Goal: Information Seeking & Learning: Learn about a topic

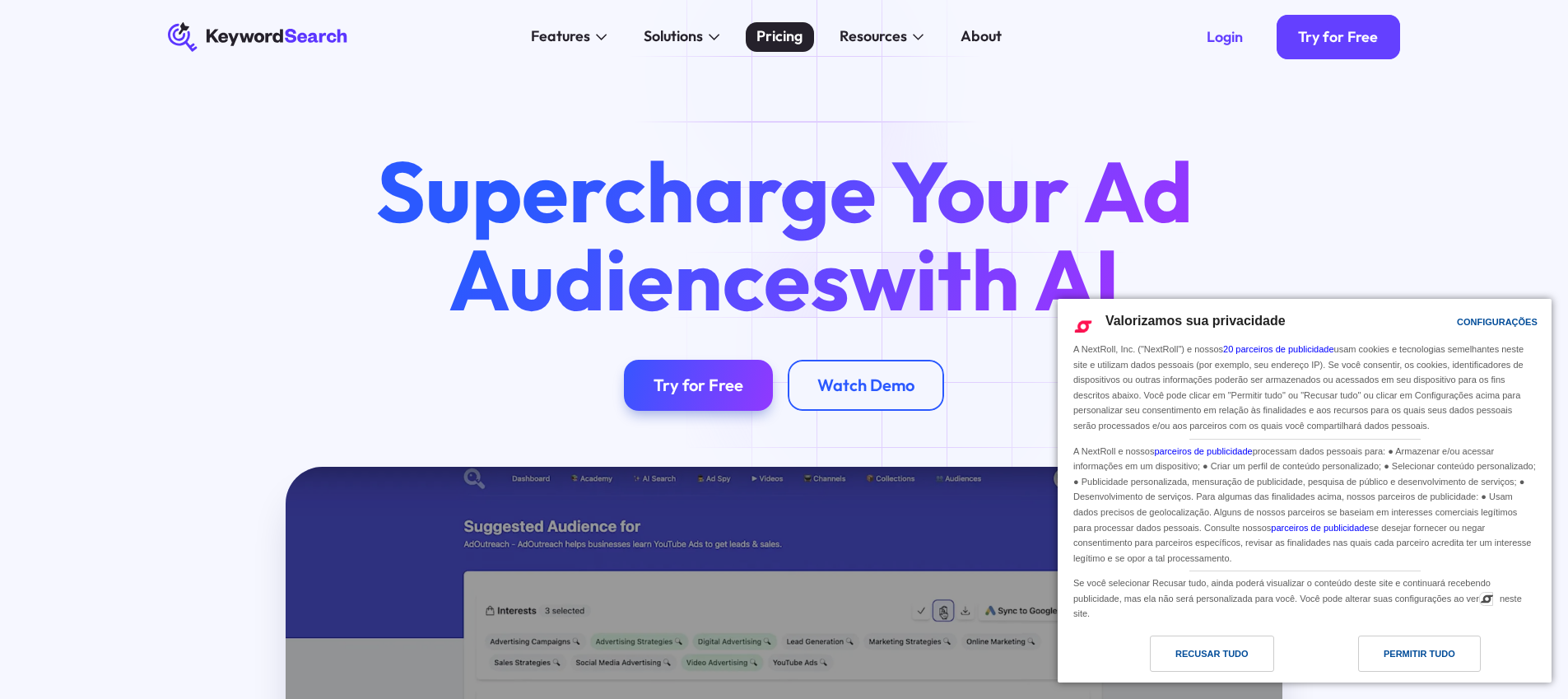
click at [782, 40] on div "Pricing" at bounding box center [779, 36] width 46 height 22
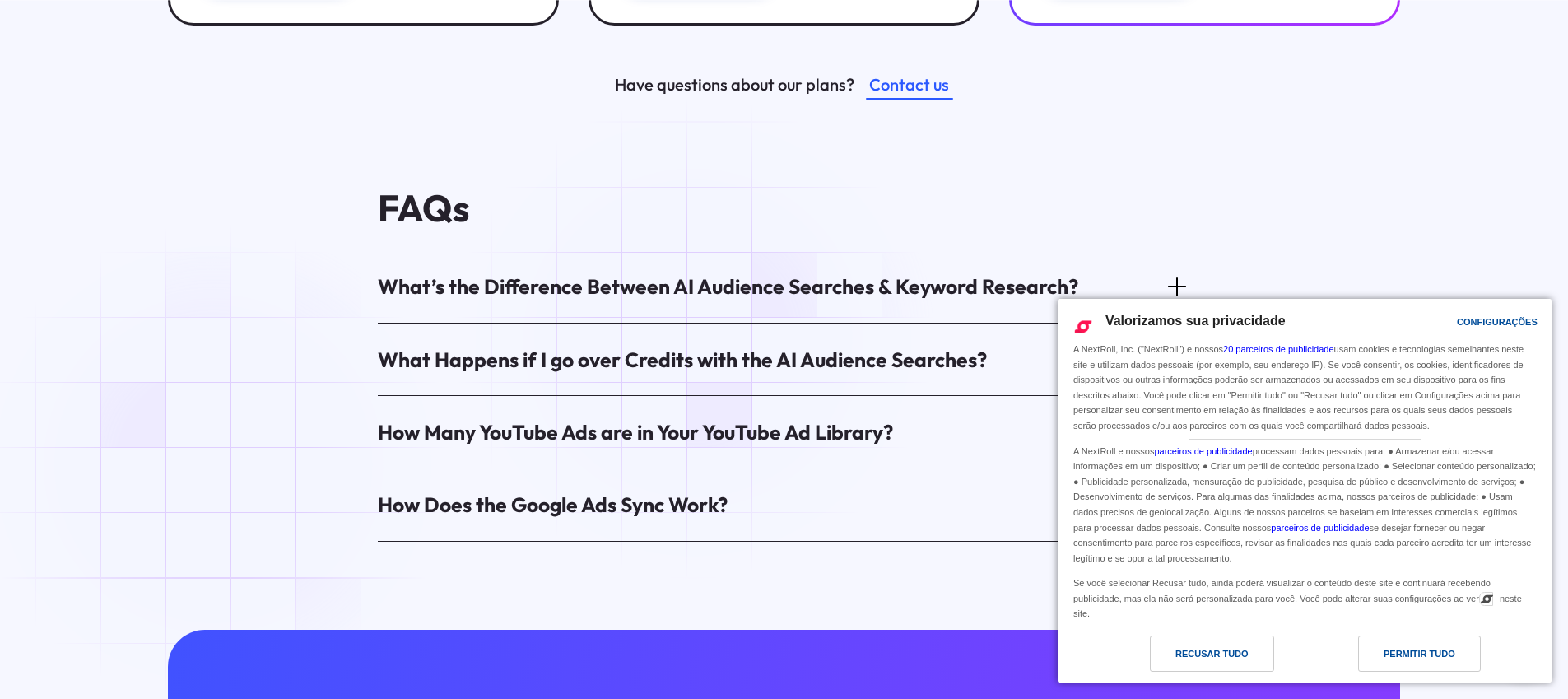
scroll to position [949, 0]
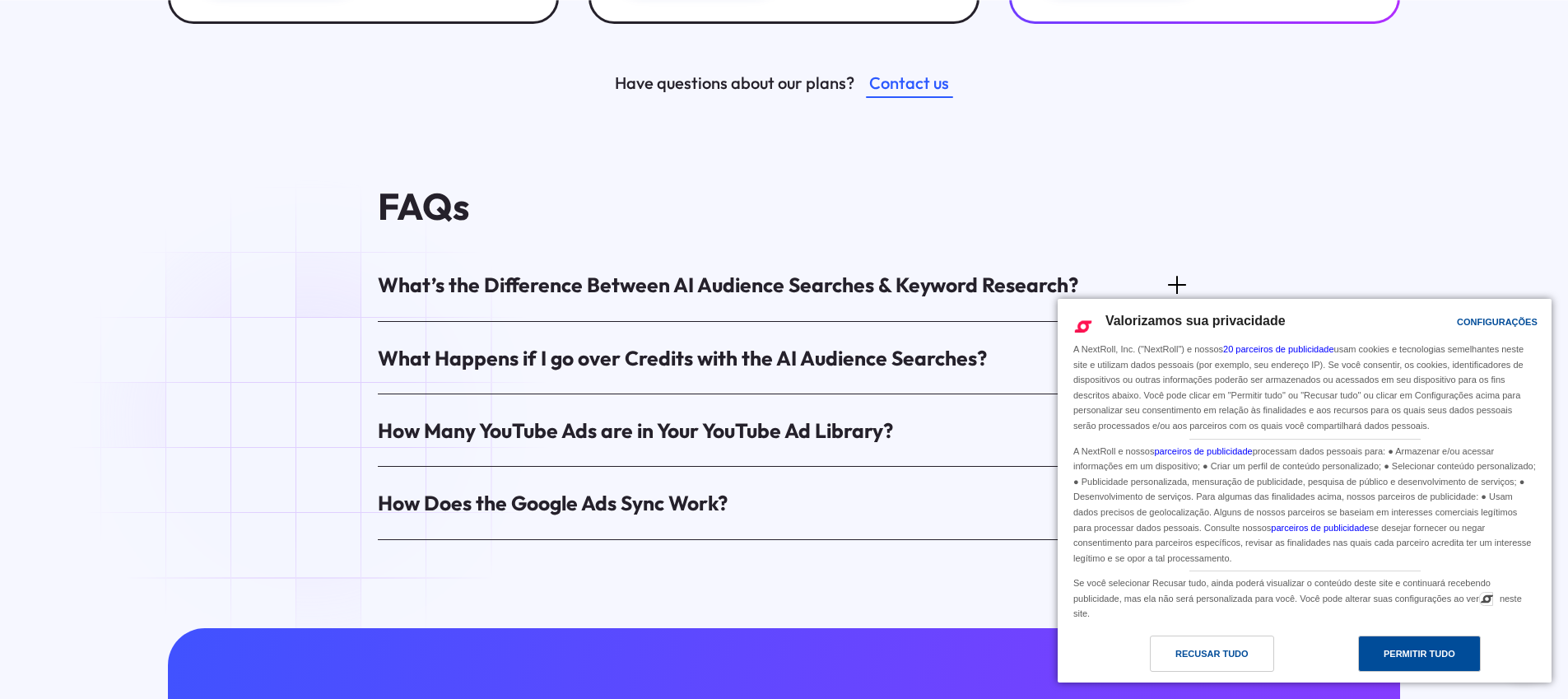
click at [1432, 661] on div "Permitir Tudo" at bounding box center [1419, 654] width 72 height 18
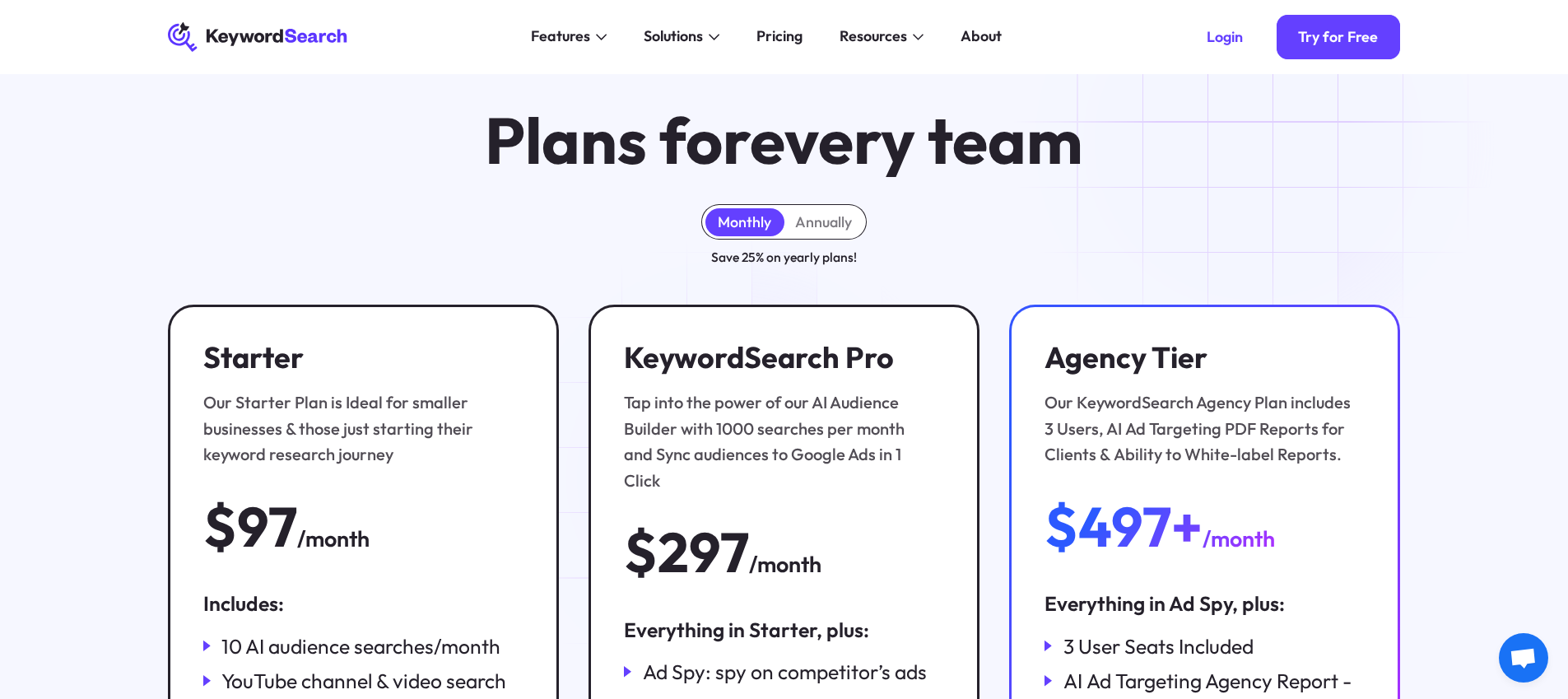
scroll to position [0, 0]
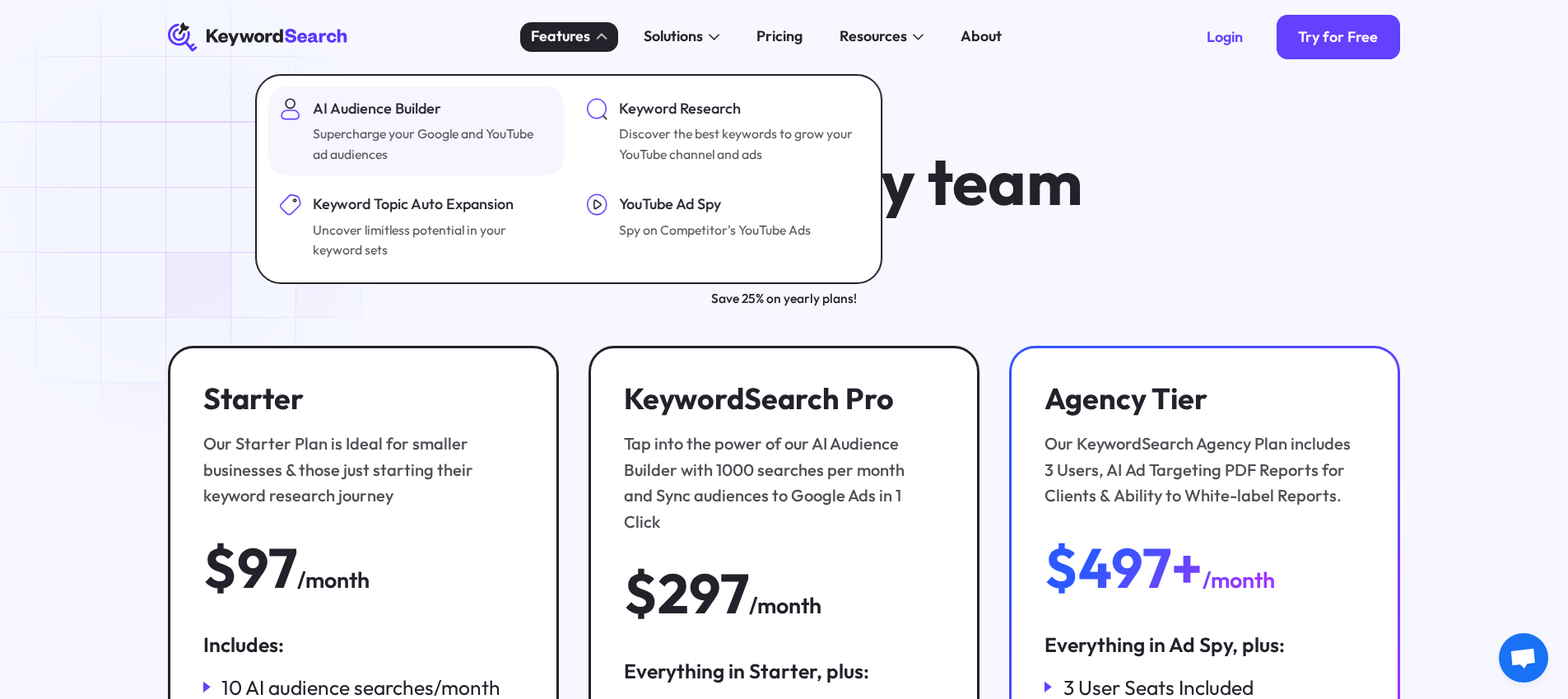
click at [483, 151] on div "Supercharge your Google and YouTube ad audiences" at bounding box center [431, 144] width 236 height 40
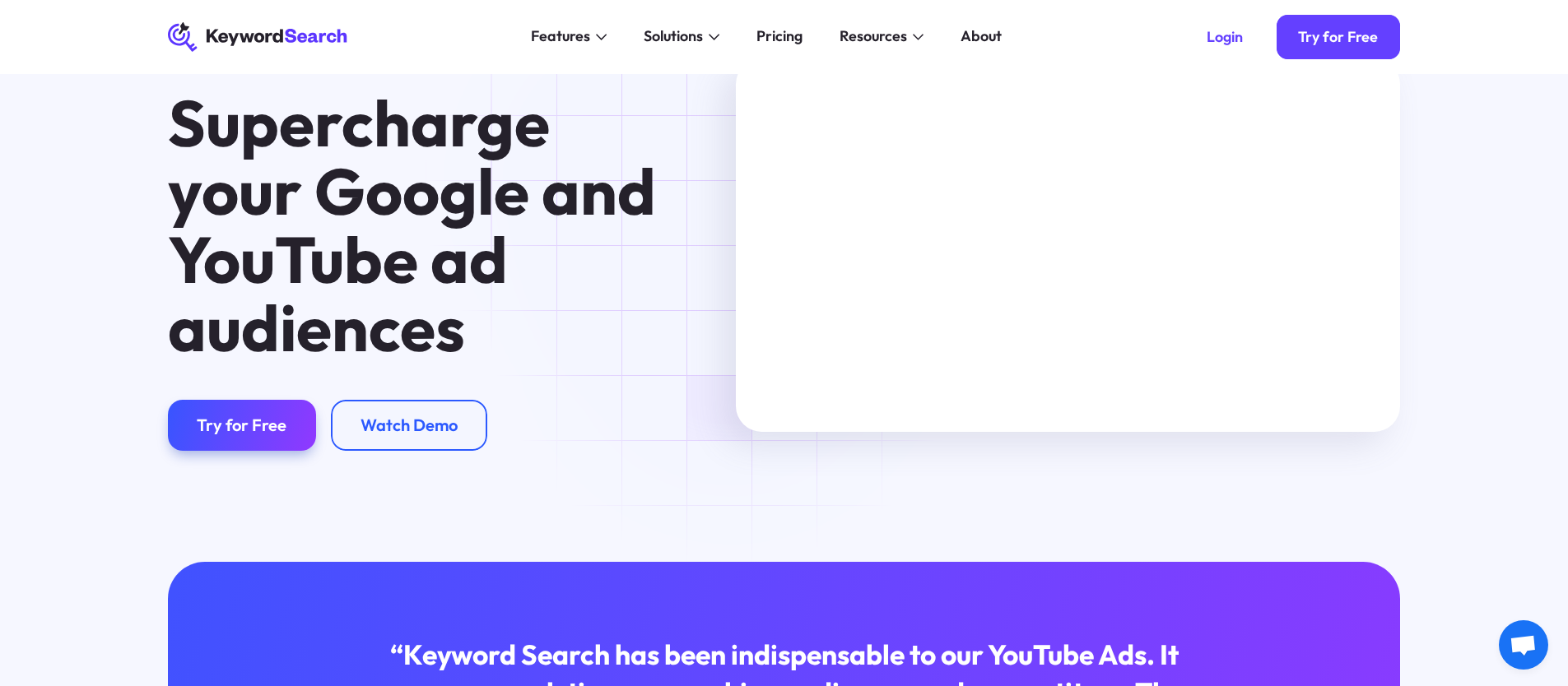
scroll to position [106, 0]
